Goal: Complete application form

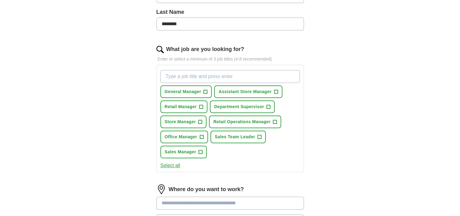
scroll to position [162, 0]
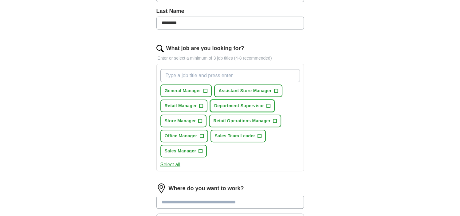
click at [267, 103] on span "+" at bounding box center [269, 105] width 4 height 5
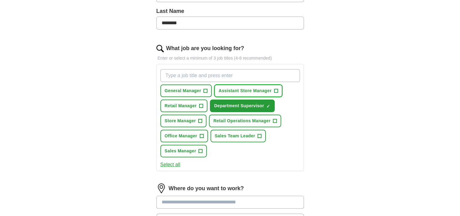
click at [274, 90] on span "+" at bounding box center [276, 90] width 4 height 5
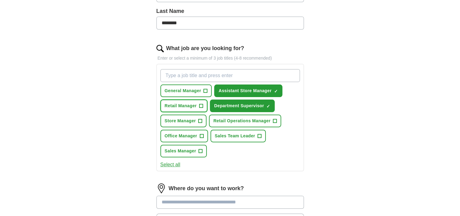
click at [191, 104] on span "Retail Manager" at bounding box center [181, 106] width 32 height 6
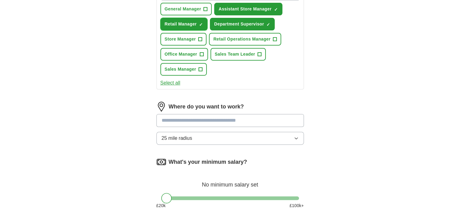
scroll to position [248, 0]
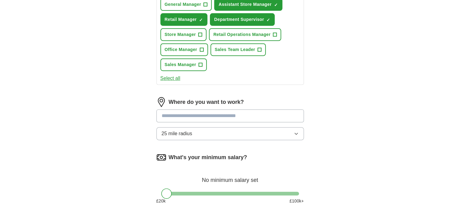
click at [179, 114] on input at bounding box center [229, 115] width 147 height 13
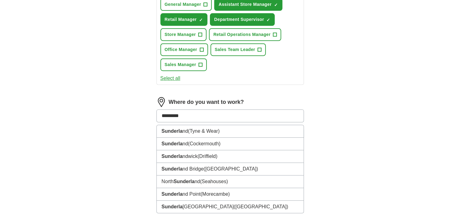
type input "**********"
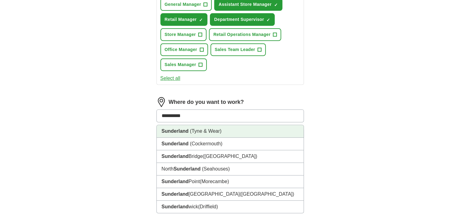
click at [181, 126] on li "Sunderland ([GEOGRAPHIC_DATA])" at bounding box center [230, 131] width 147 height 13
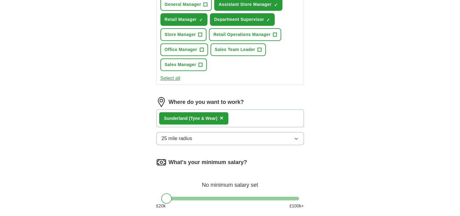
click at [295, 136] on icon "button" at bounding box center [296, 138] width 5 height 5
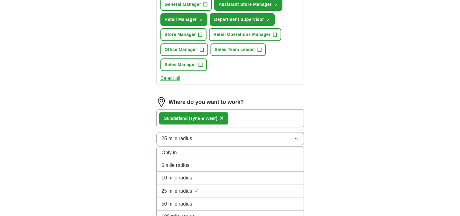
click at [224, 174] on div "10 mile radius" at bounding box center [230, 177] width 137 height 7
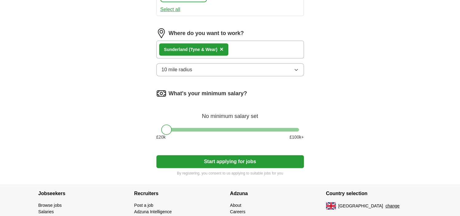
scroll to position [322, 0]
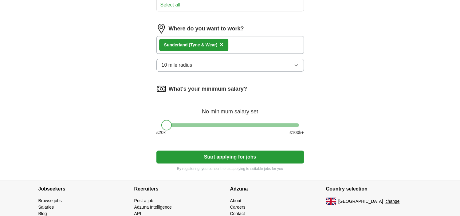
click at [166, 121] on div at bounding box center [166, 125] width 10 height 10
click at [181, 123] on div at bounding box center [230, 125] width 138 height 4
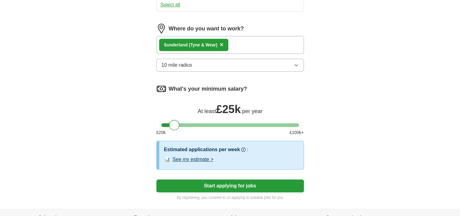
click at [174, 123] on div at bounding box center [230, 125] width 138 height 4
click at [214, 182] on button "Start applying for jobs" at bounding box center [229, 185] width 147 height 13
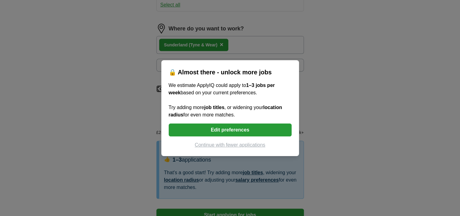
click at [227, 128] on button "Edit preferences" at bounding box center [230, 129] width 123 height 13
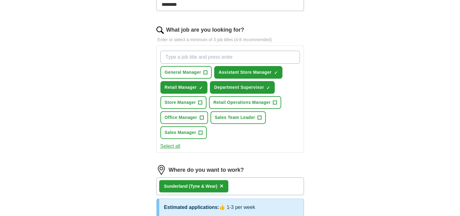
scroll to position [182, 0]
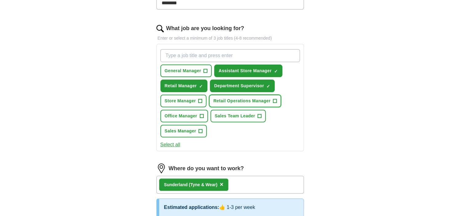
click at [276, 99] on span "+" at bounding box center [275, 101] width 4 height 5
click at [258, 114] on span "+" at bounding box center [260, 116] width 4 height 5
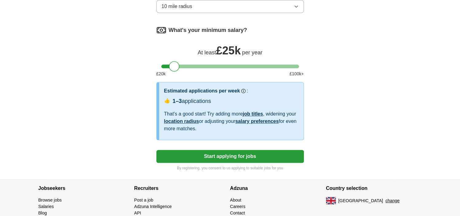
scroll to position [410, 0]
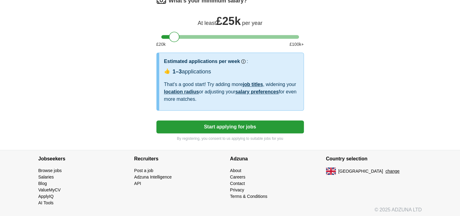
click at [225, 123] on button "Start applying for jobs" at bounding box center [229, 126] width 147 height 13
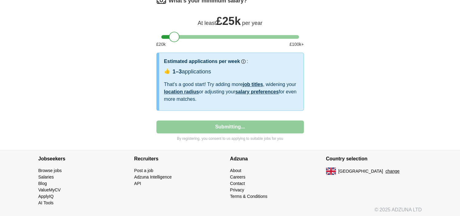
select select "**"
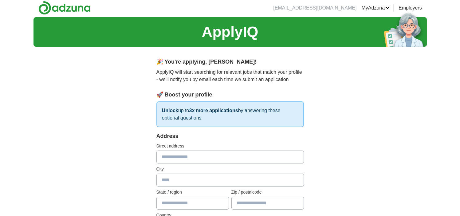
scroll to position [0, 0]
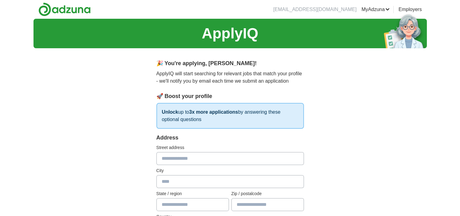
click at [166, 158] on input "text" at bounding box center [229, 158] width 147 height 13
type input "**********"
type input "*******"
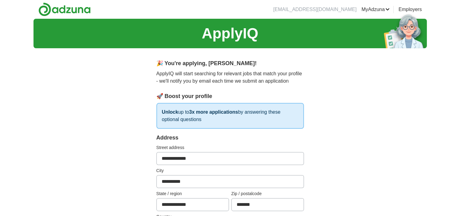
type input "**********"
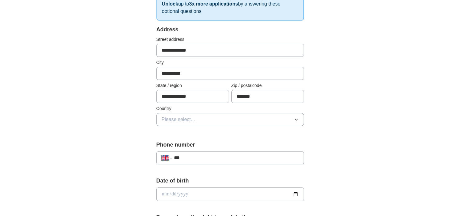
scroll to position [109, 0]
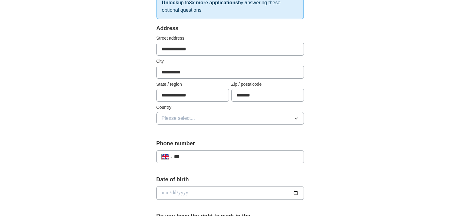
click at [296, 116] on icon "button" at bounding box center [296, 118] width 5 height 5
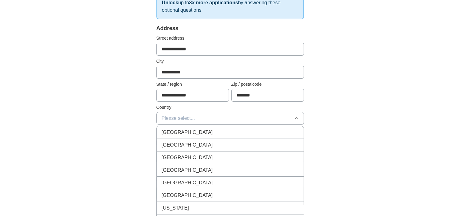
click at [267, 131] on div "[GEOGRAPHIC_DATA]" at bounding box center [230, 132] width 137 height 7
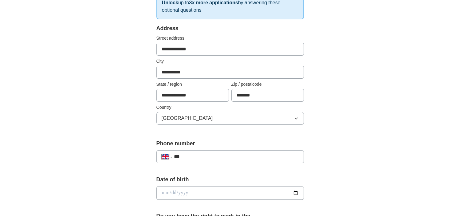
click at [197, 153] on input "***" at bounding box center [235, 156] width 125 height 7
type input "**********"
click at [206, 193] on input "date" at bounding box center [229, 193] width 147 height 14
type input "**********"
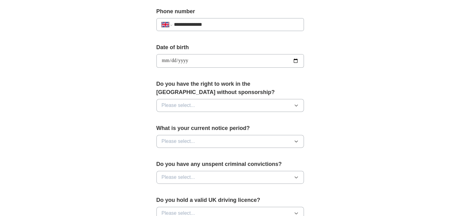
scroll to position [243, 0]
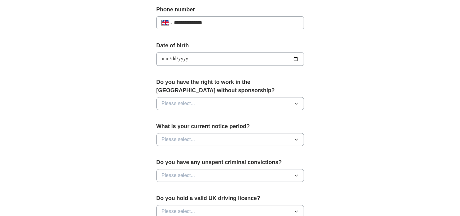
click at [296, 101] on icon "button" at bounding box center [296, 103] width 5 height 5
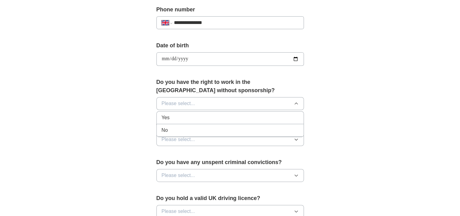
click at [261, 112] on li "Yes" at bounding box center [230, 117] width 147 height 13
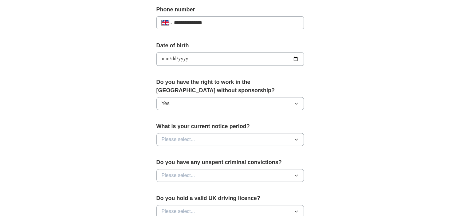
click at [297, 137] on icon "button" at bounding box center [296, 139] width 5 height 5
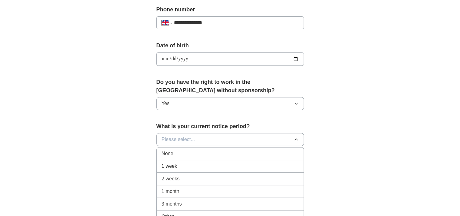
click at [253, 150] on div "None" at bounding box center [230, 153] width 137 height 7
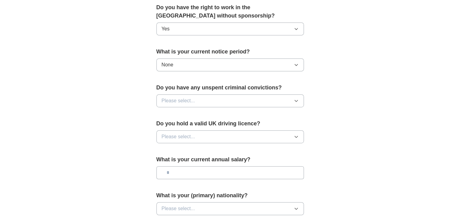
scroll to position [335, 0]
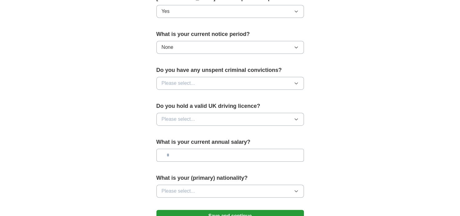
click at [296, 81] on icon "button" at bounding box center [296, 83] width 5 height 5
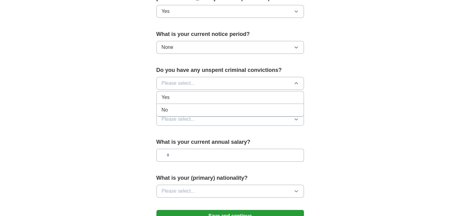
click at [263, 106] on div "No" at bounding box center [230, 109] width 137 height 7
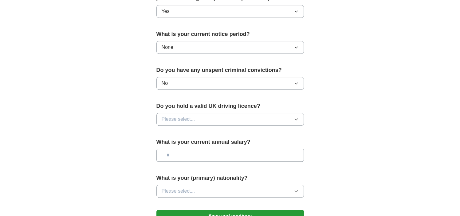
click at [298, 118] on icon "button" at bounding box center [296, 119] width 5 height 5
click at [271, 132] on div "Yes" at bounding box center [230, 133] width 137 height 7
click at [178, 152] on input "text" at bounding box center [229, 155] width 147 height 13
type input "*******"
click at [294, 189] on icon "button" at bounding box center [296, 191] width 5 height 5
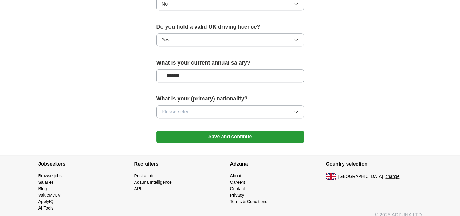
scroll to position [420, 0]
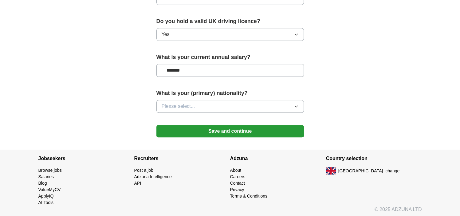
click at [295, 106] on icon "button" at bounding box center [295, 107] width 3 height 2
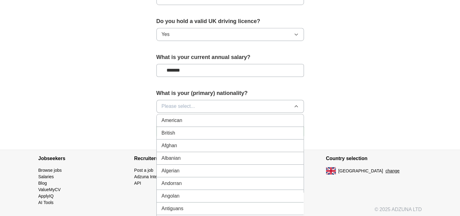
click at [230, 131] on div "British" at bounding box center [230, 132] width 137 height 7
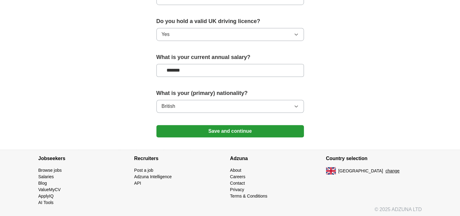
click at [228, 129] on button "Save and continue" at bounding box center [229, 131] width 147 height 12
